Goal: Task Accomplishment & Management: Complete application form

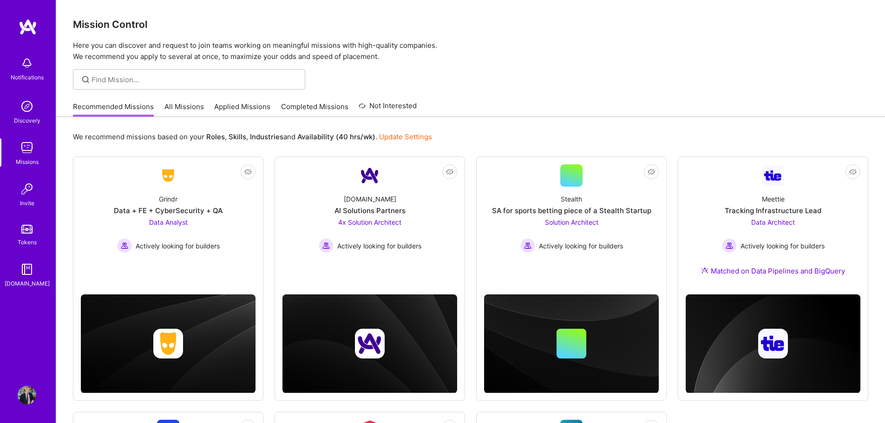
click at [190, 113] on link "All Missions" at bounding box center [185, 109] width 40 height 15
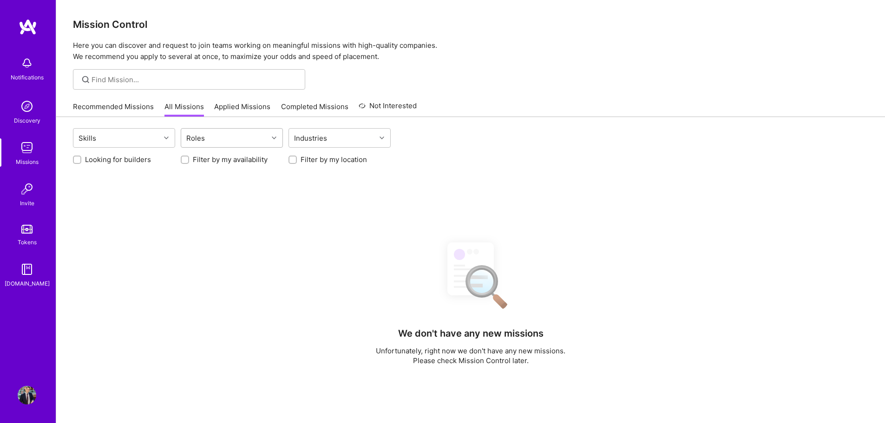
click at [211, 141] on div "Roles" at bounding box center [224, 138] width 87 height 19
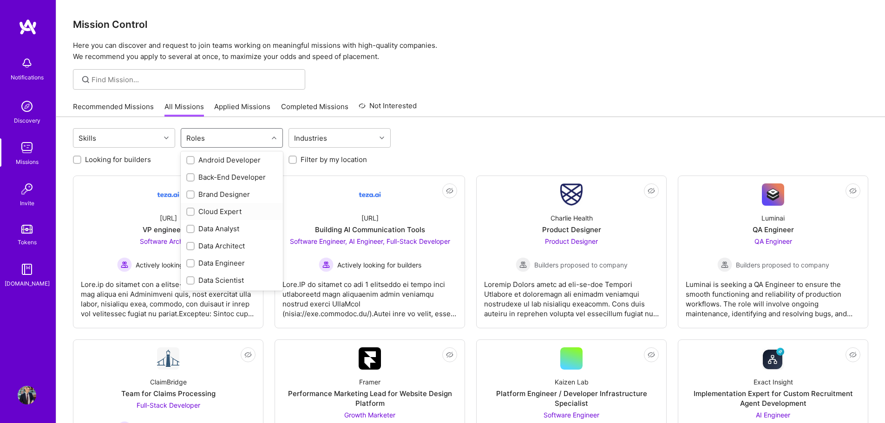
scroll to position [93, 0]
click at [230, 210] on div "Data Analyst" at bounding box center [231, 207] width 91 height 10
checkbox input "true"
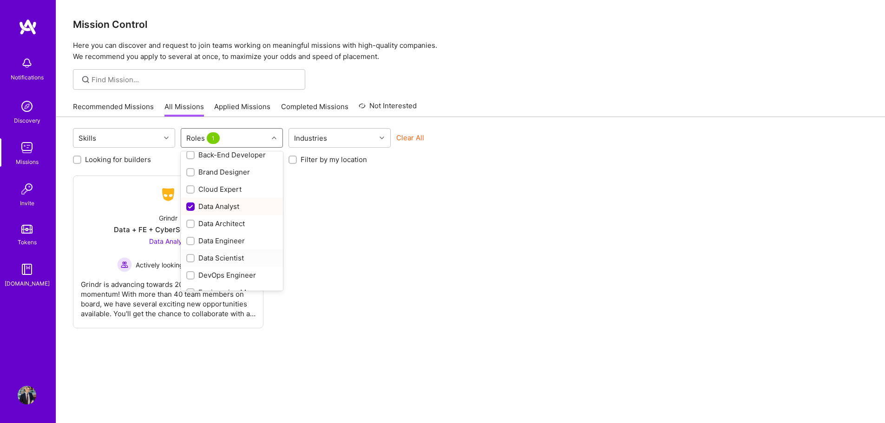
click at [232, 257] on div "Data Scientist" at bounding box center [231, 258] width 91 height 10
checkbox input "true"
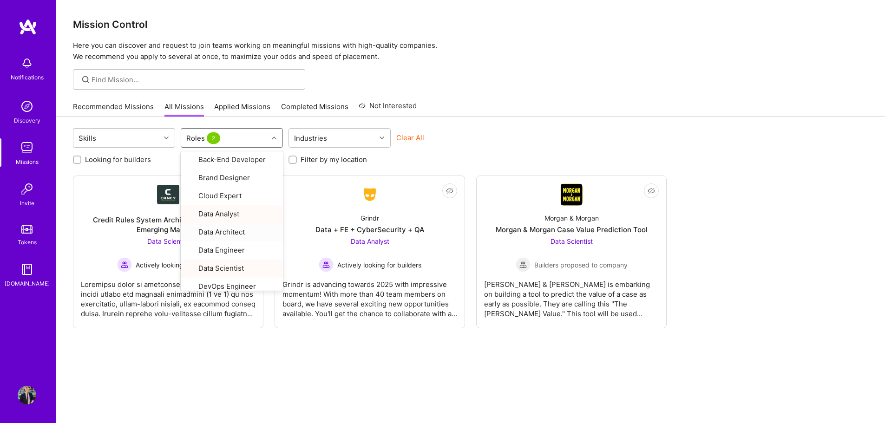
click at [332, 159] on label "Filter by my location" at bounding box center [334, 160] width 66 height 10
click at [297, 159] on input "Filter by my location" at bounding box center [294, 160] width 7 height 7
checkbox input "true"
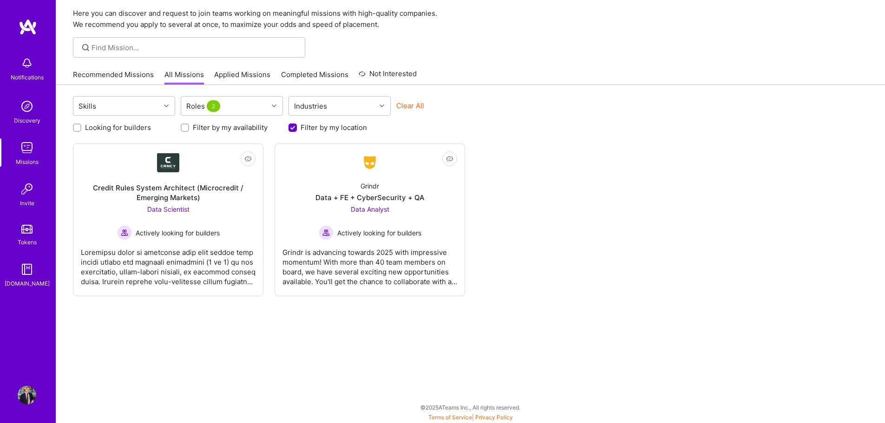
scroll to position [33, 0]
click at [381, 199] on div "Data + FE + CyberSecurity + QA" at bounding box center [370, 197] width 109 height 10
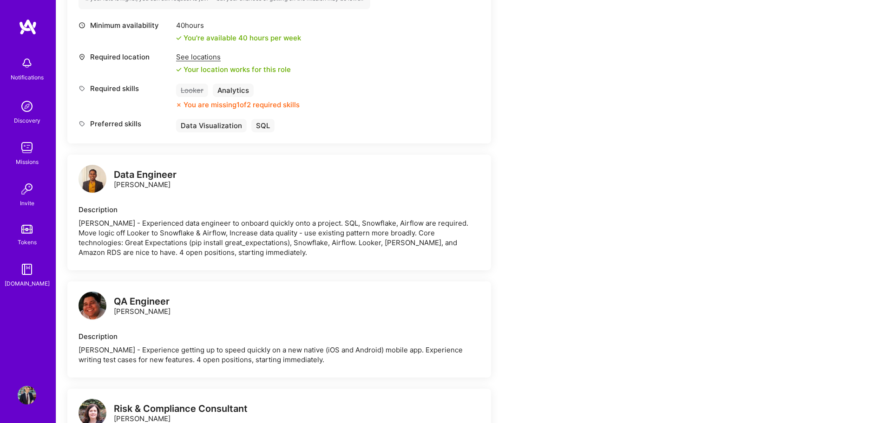
scroll to position [139, 0]
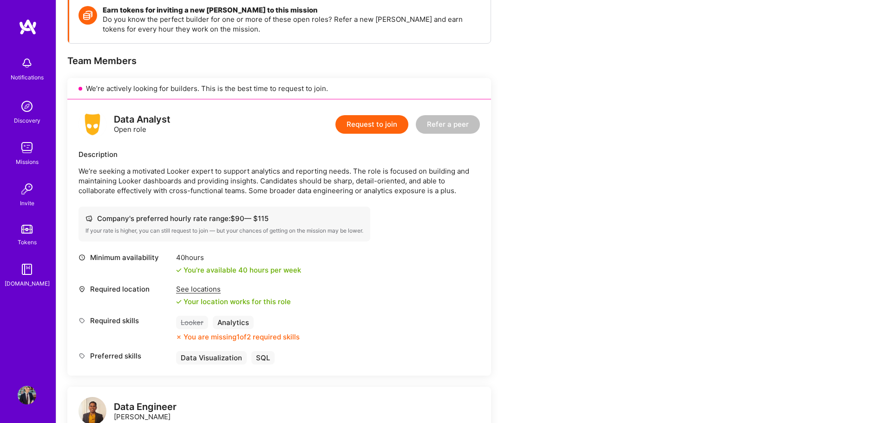
click at [383, 119] on button "Request to join" at bounding box center [372, 124] width 73 height 19
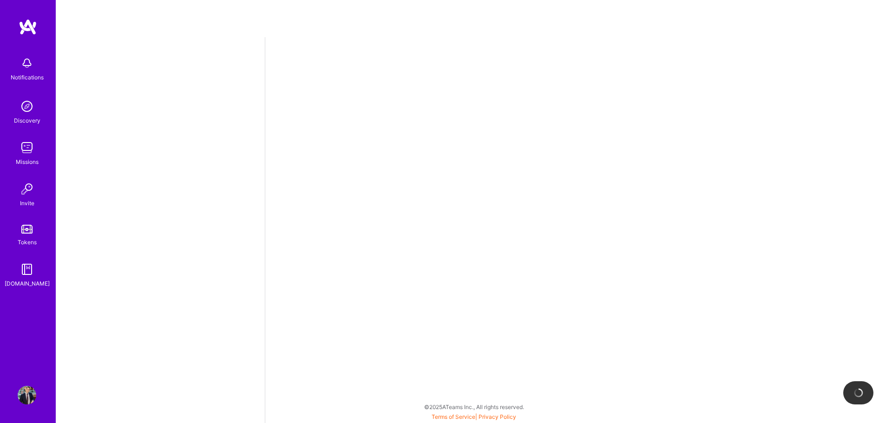
drag, startPoint x: 293, startPoint y: 188, endPoint x: 307, endPoint y: 111, distance: 78.3
drag, startPoint x: 307, startPoint y: 111, endPoint x: 746, endPoint y: 178, distance: 444.4
click at [746, 178] on div at bounding box center [579, 230] width 628 height 386
select select "CA"
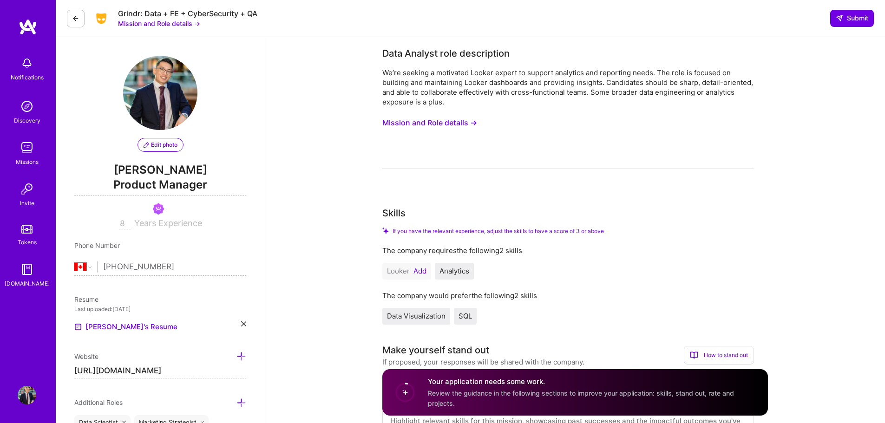
click at [426, 120] on button "Mission and Role details →" at bounding box center [430, 122] width 95 height 17
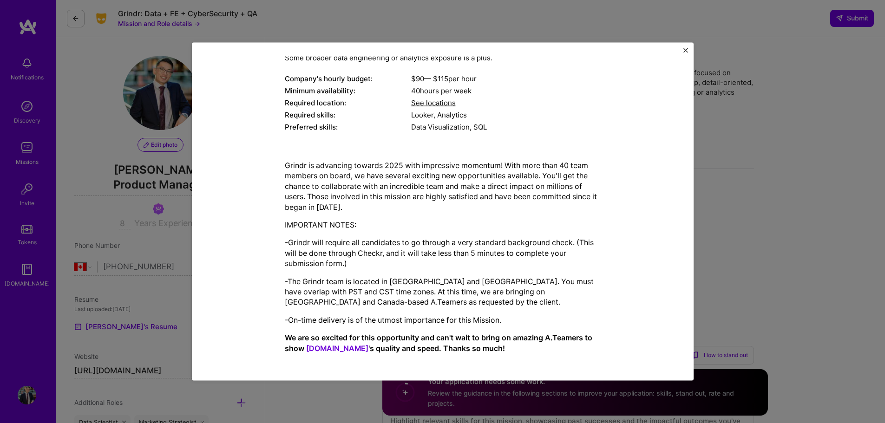
scroll to position [99, 0]
drag, startPoint x: 311, startPoint y: 280, endPoint x: 376, endPoint y: 279, distance: 64.2
click at [363, 279] on p "-The Grindr team is located in [GEOGRAPHIC_DATA] and [GEOGRAPHIC_DATA]. You mus…" at bounding box center [443, 290] width 316 height 31
click at [430, 283] on p "-The Grindr team is located in [GEOGRAPHIC_DATA] and [GEOGRAPHIC_DATA]. You mus…" at bounding box center [443, 290] width 316 height 31
drag, startPoint x: 485, startPoint y: 284, endPoint x: 512, endPoint y: 281, distance: 26.8
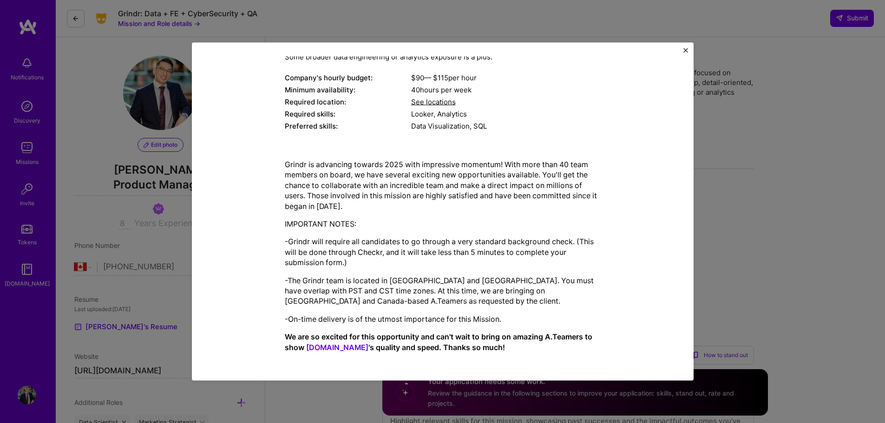
click at [506, 281] on p "-The Grindr team is located in [GEOGRAPHIC_DATA] and [GEOGRAPHIC_DATA]. You mus…" at bounding box center [443, 290] width 316 height 31
drag, startPoint x: 562, startPoint y: 285, endPoint x: 400, endPoint y: 297, distance: 163.1
click at [563, 286] on p "-The Grindr team is located in [GEOGRAPHIC_DATA] and [GEOGRAPHIC_DATA]. You mus…" at bounding box center [443, 290] width 316 height 31
click at [358, 305] on p "-The Grindr team is located in [GEOGRAPHIC_DATA] and [GEOGRAPHIC_DATA]. You mus…" at bounding box center [443, 290] width 316 height 31
drag, startPoint x: 340, startPoint y: 248, endPoint x: 381, endPoint y: 247, distance: 41.4
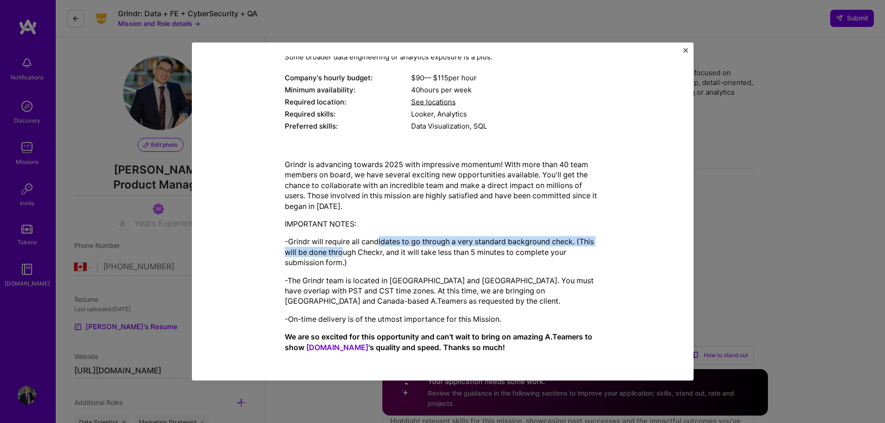
click at [381, 247] on p "-Grindr will require all candidates to go through a very standard background ch…" at bounding box center [443, 252] width 316 height 31
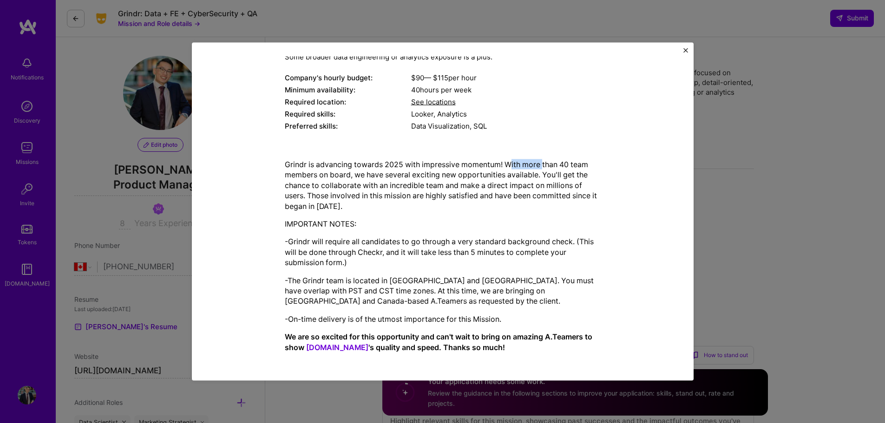
drag, startPoint x: 518, startPoint y: 159, endPoint x: 540, endPoint y: 155, distance: 22.2
click at [540, 155] on div "Grindr is advancing towards 2025 with impressive momentum! With more than 40 te…" at bounding box center [443, 256] width 316 height 208
click at [558, 204] on p "Grindr is advancing towards 2025 with impressive momentum! With more than 40 te…" at bounding box center [443, 185] width 316 height 52
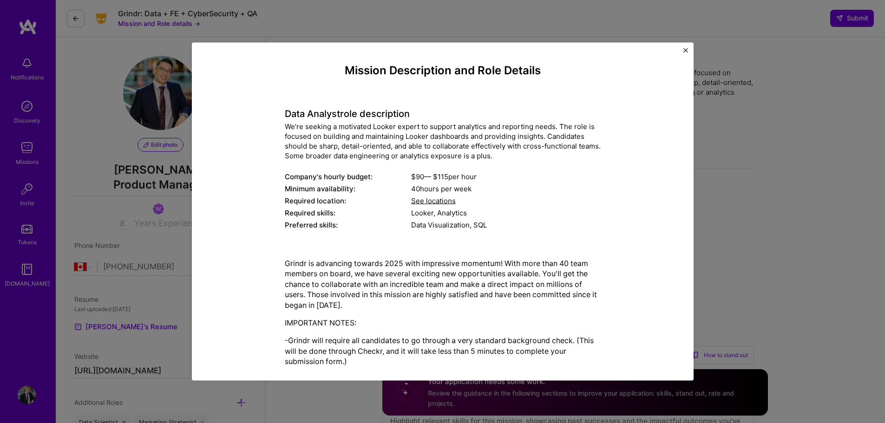
click at [683, 46] on div "Mission Description and Role Details Data Analyst role description We’re seekin…" at bounding box center [443, 211] width 502 height 339
click at [689, 46] on div "Mission Description and Role Details Data Analyst role description We’re seekin…" at bounding box center [443, 211] width 502 height 339
click at [686, 53] on button "Close" at bounding box center [686, 53] width 5 height 10
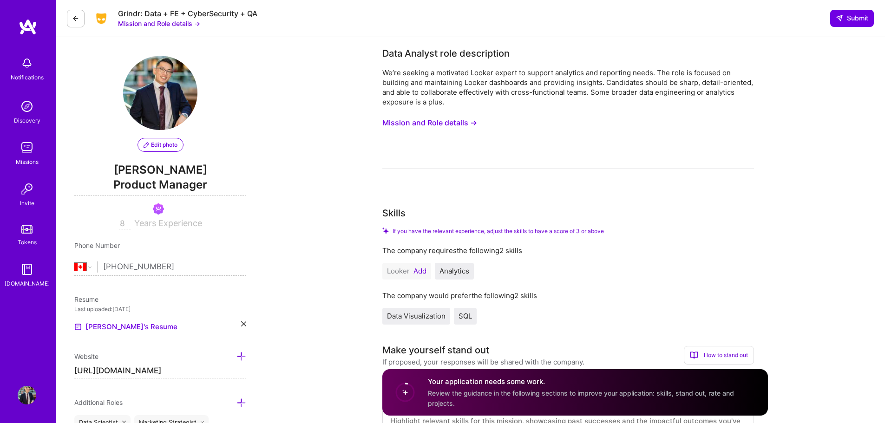
click at [419, 123] on button "Mission and Role details →" at bounding box center [430, 122] width 95 height 17
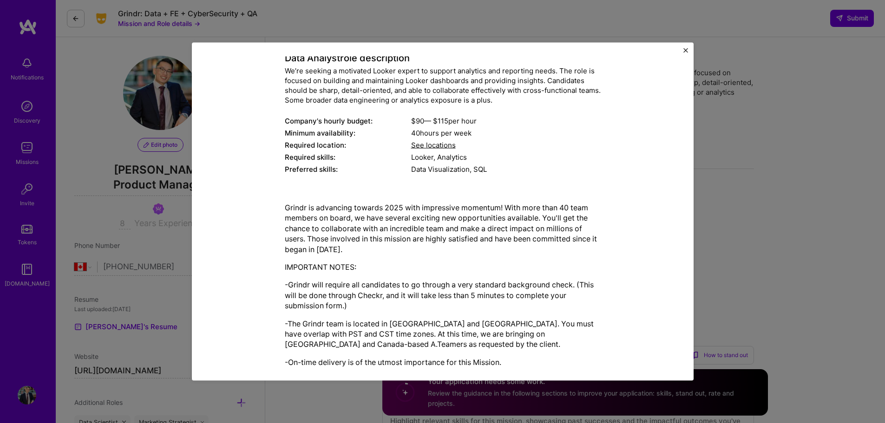
scroll to position [99, 0]
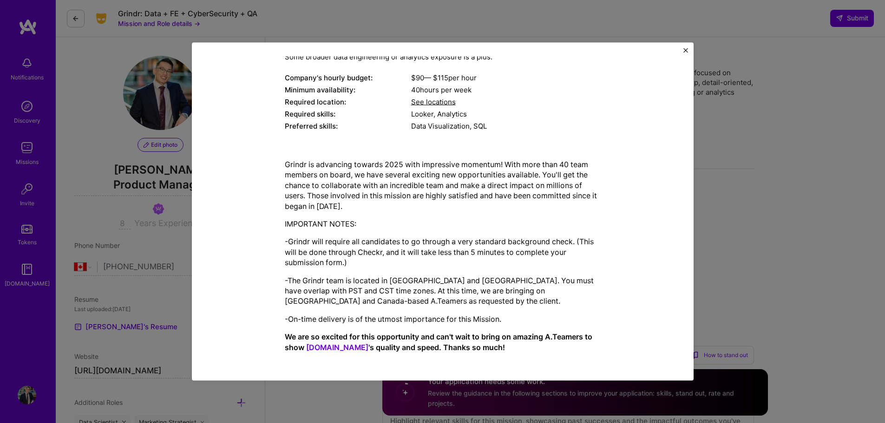
click at [685, 49] on img "Close" at bounding box center [686, 50] width 5 height 5
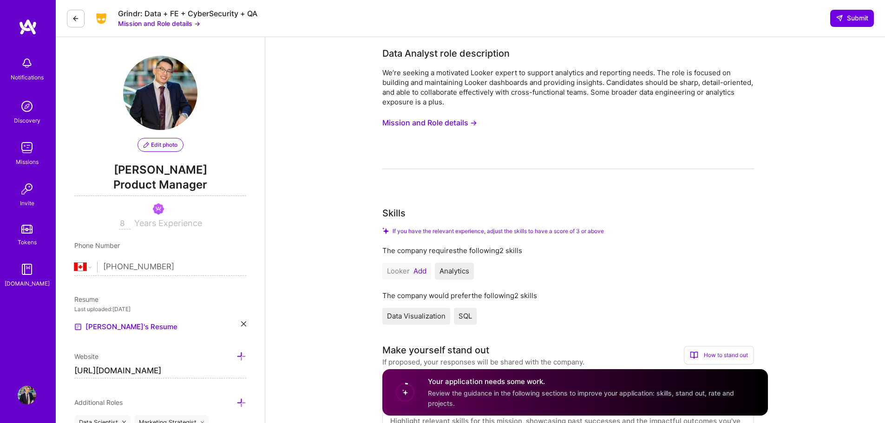
scroll to position [232, 0]
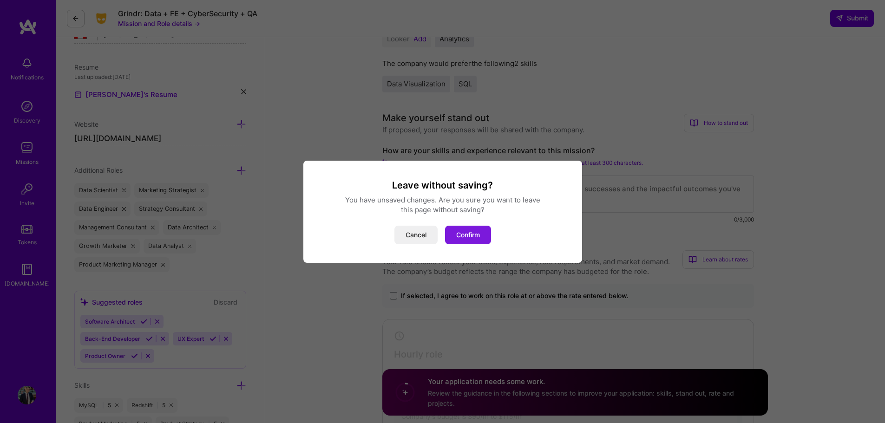
click at [471, 234] on button "Confirm" at bounding box center [468, 235] width 46 height 19
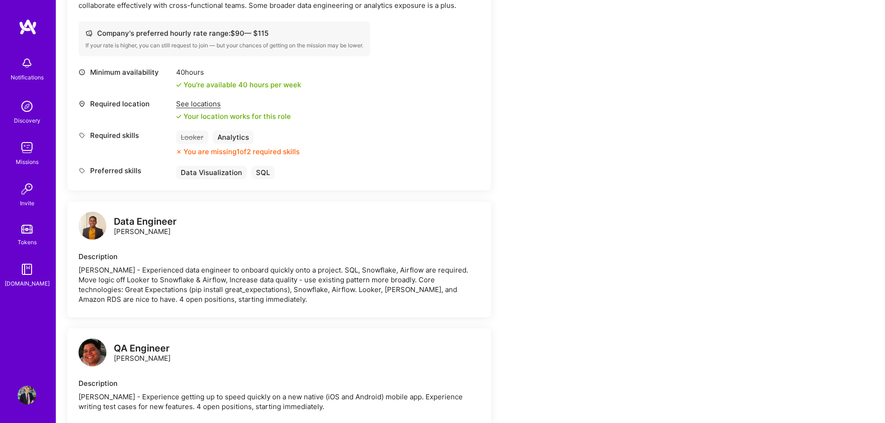
scroll to position [186, 0]
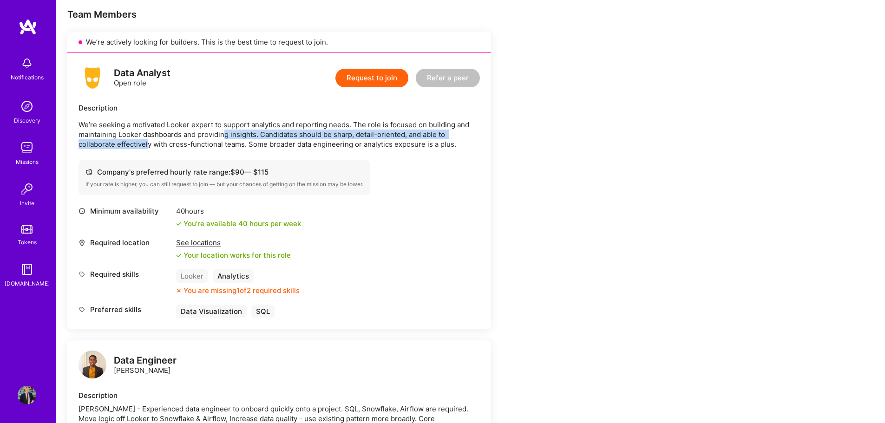
drag, startPoint x: 149, startPoint y: 141, endPoint x: 330, endPoint y: 134, distance: 181.9
click at [227, 138] on p "We’re seeking a motivated Looker expert to support analytics and reporting need…" at bounding box center [280, 134] width 402 height 29
click at [336, 137] on p "We’re seeking a motivated Looker expert to support analytics and reporting need…" at bounding box center [280, 134] width 402 height 29
click at [324, 145] on p "We’re seeking a motivated Looker expert to support analytics and reporting need…" at bounding box center [280, 134] width 402 height 29
drag, startPoint x: 322, startPoint y: 145, endPoint x: 402, endPoint y: 152, distance: 80.7
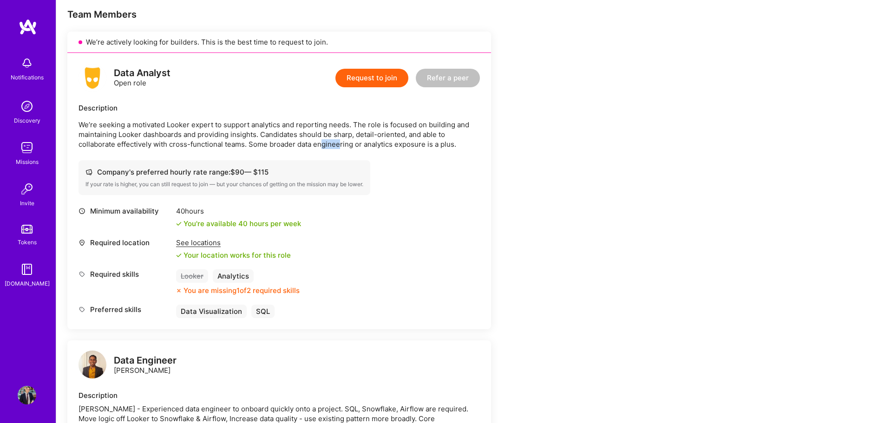
click at [344, 147] on p "We’re seeking a motivated Looker expert to support analytics and reporting need…" at bounding box center [280, 134] width 402 height 29
drag, startPoint x: 414, startPoint y: 152, endPoint x: 291, endPoint y: 8, distance: 189.5
click at [412, 148] on div "Data Analyst Open role Request to join Refer a peer Description We’re seeking a…" at bounding box center [279, 191] width 424 height 277
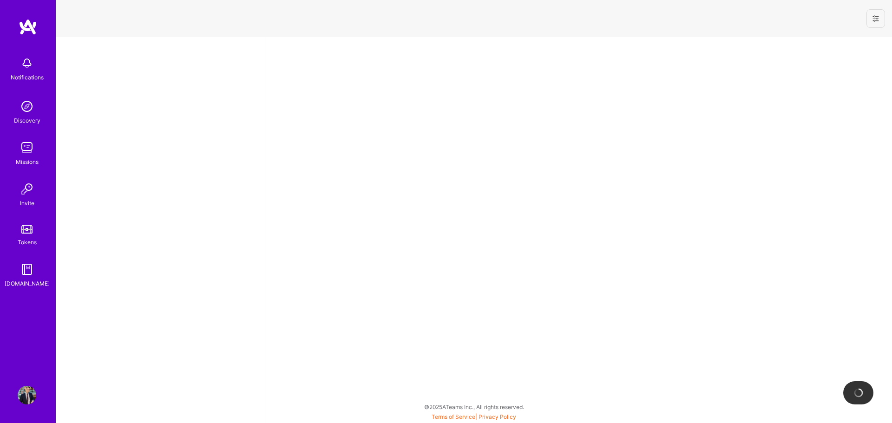
select select "CA"
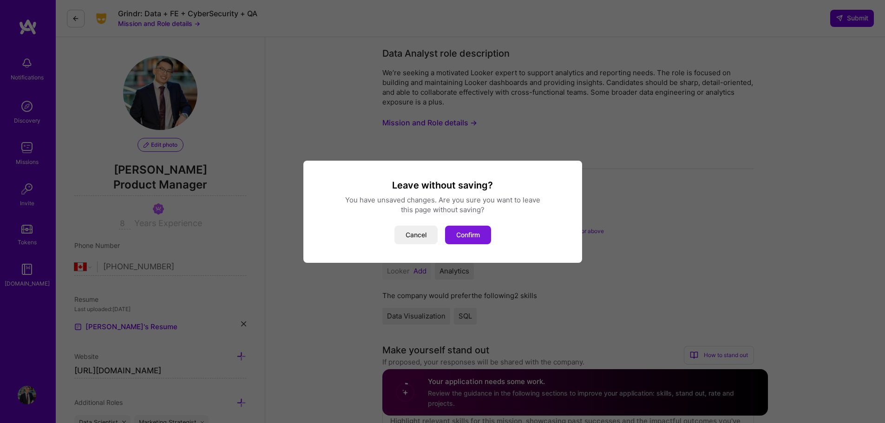
click at [457, 241] on button "Confirm" at bounding box center [468, 235] width 46 height 19
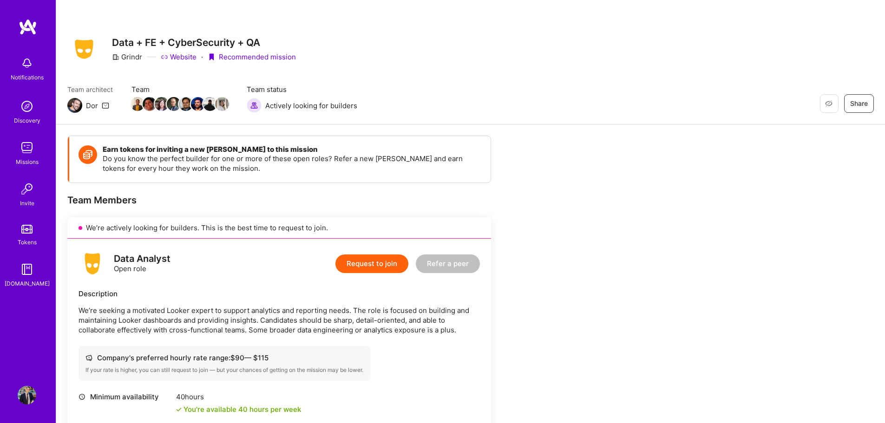
scroll to position [139, 0]
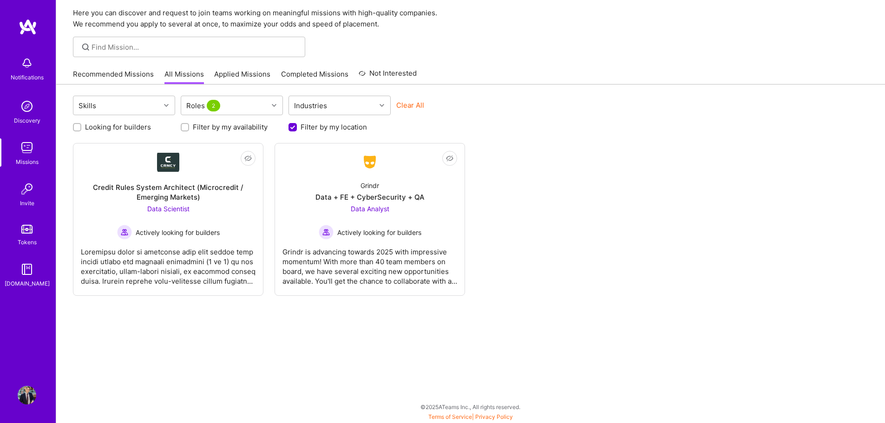
scroll to position [33, 0]
